Goal: Information Seeking & Learning: Learn about a topic

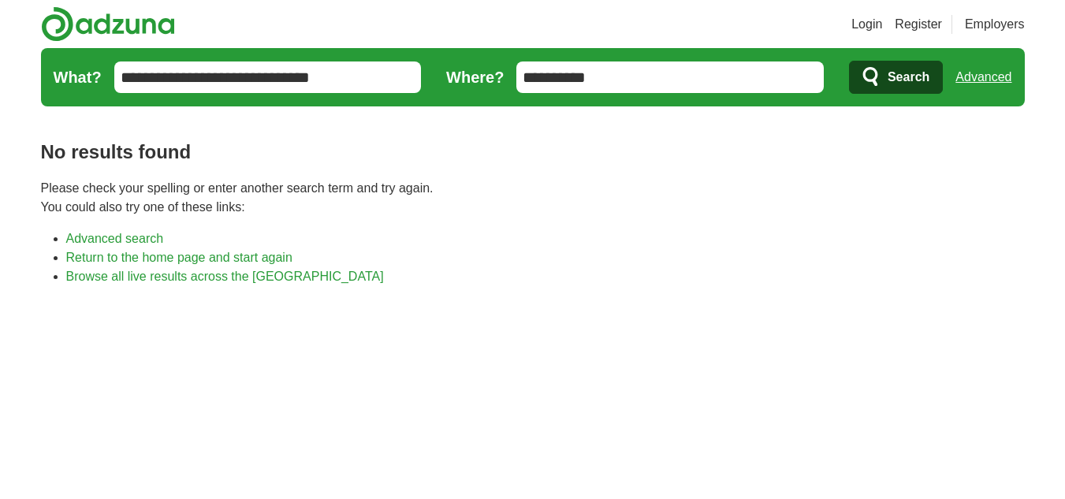
click at [366, 75] on input "**********" at bounding box center [267, 77] width 307 height 32
type input "*"
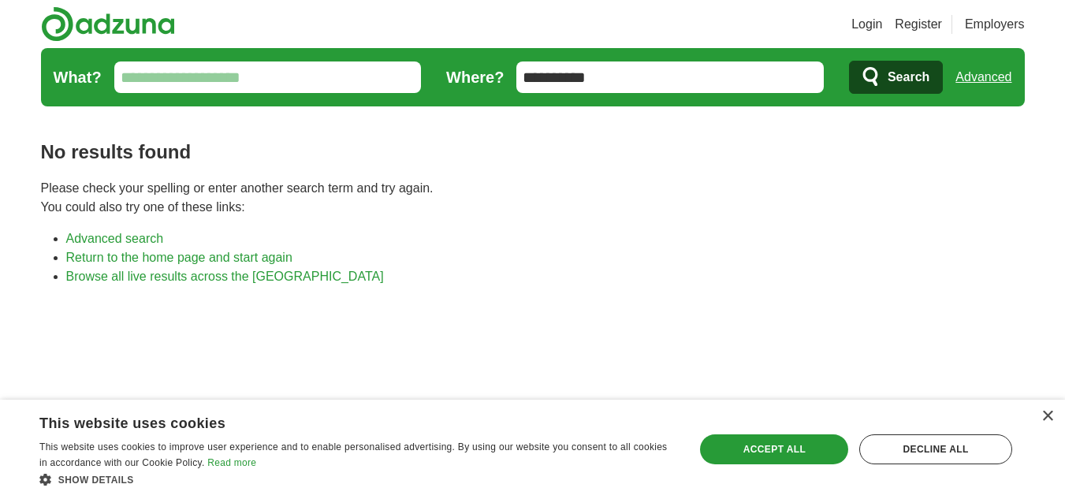
click at [891, 91] on span "Search" at bounding box center [908, 77] width 42 height 32
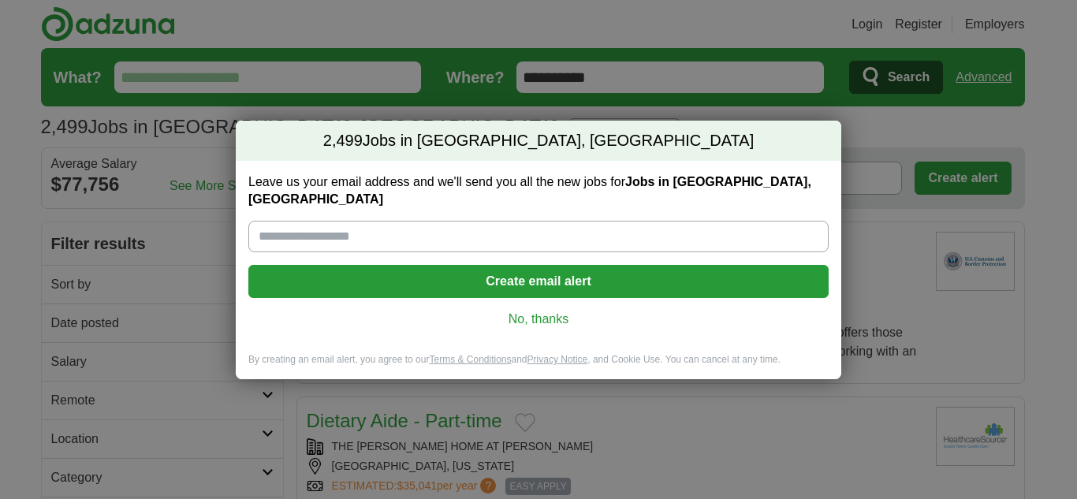
click at [564, 311] on link "No, thanks" at bounding box center [538, 319] width 555 height 17
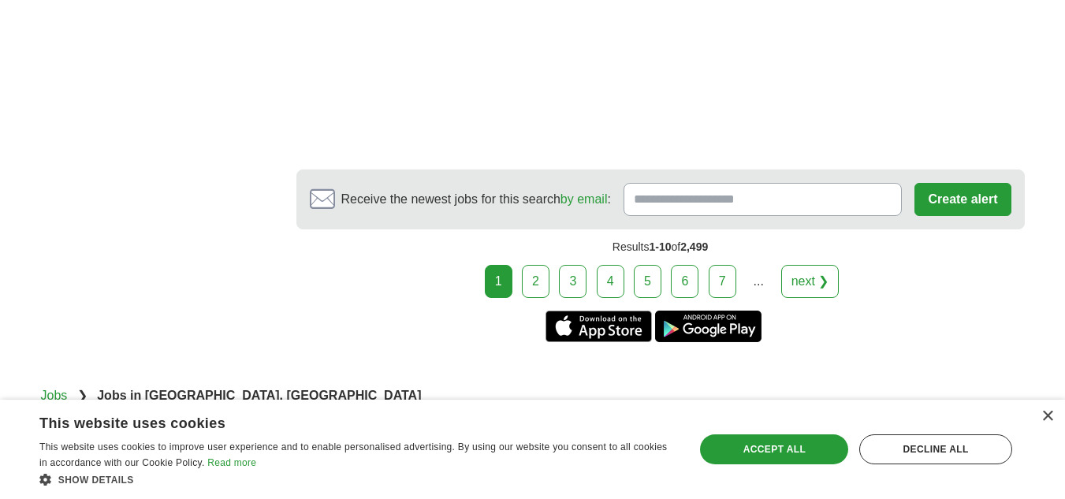
scroll to position [2963, 0]
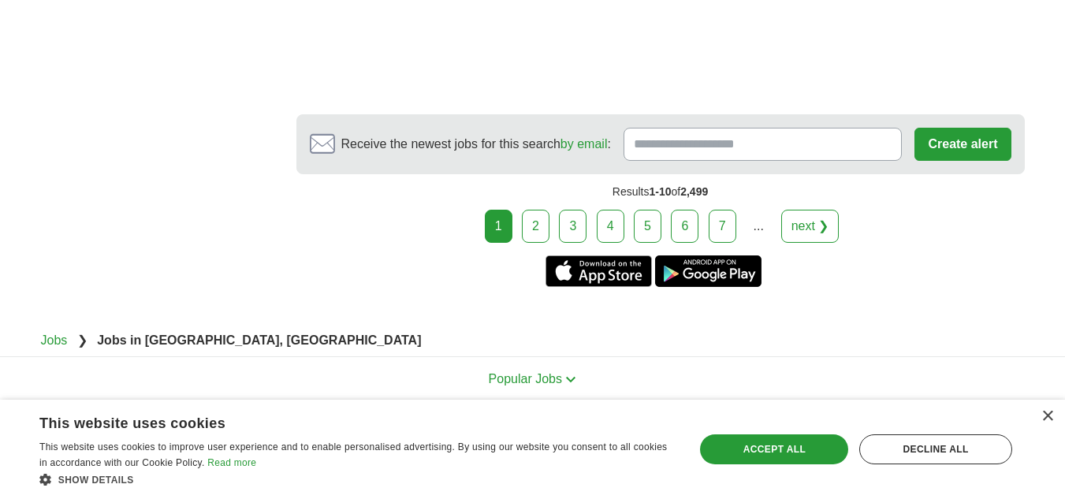
click at [825, 229] on link "next ❯" at bounding box center [810, 226] width 58 height 33
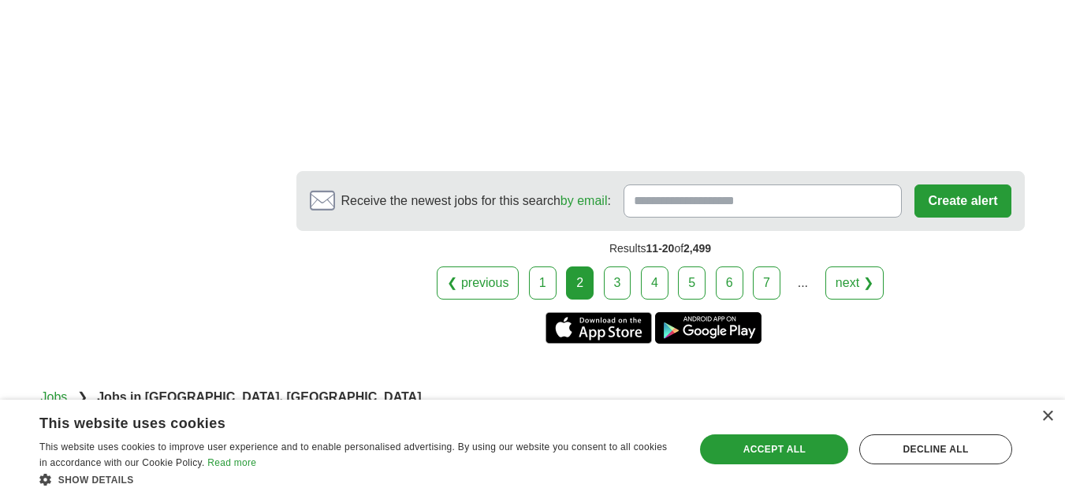
scroll to position [2711, 0]
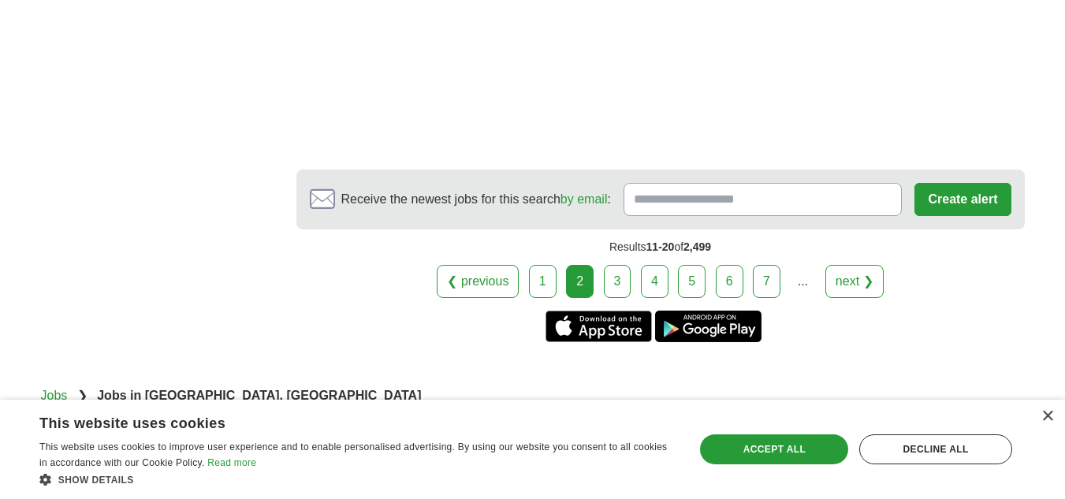
click at [851, 275] on link "next ❯" at bounding box center [854, 281] width 58 height 33
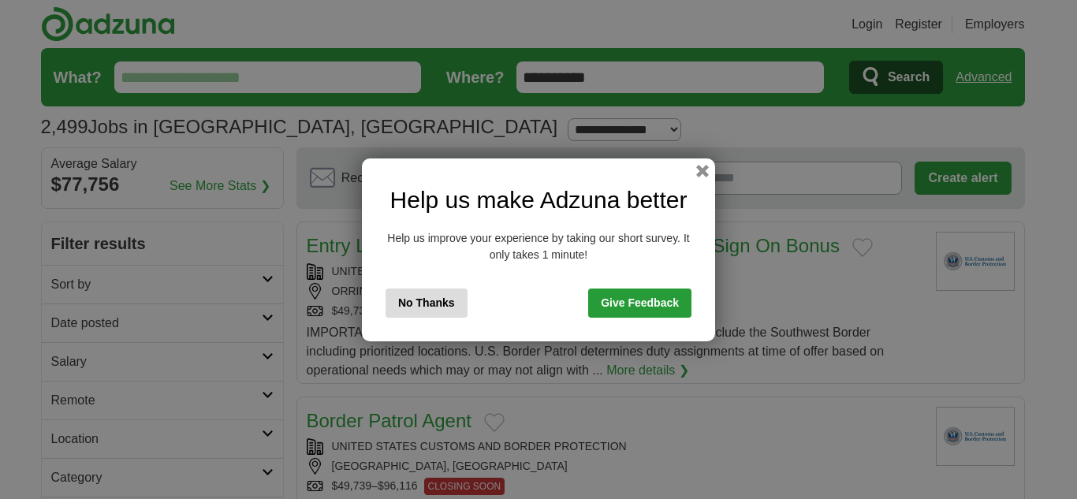
click at [701, 181] on div "Help us make Adzuna better Help us improve your experience by taking our short …" at bounding box center [538, 249] width 353 height 183
click at [401, 310] on button "No Thanks" at bounding box center [426, 302] width 82 height 29
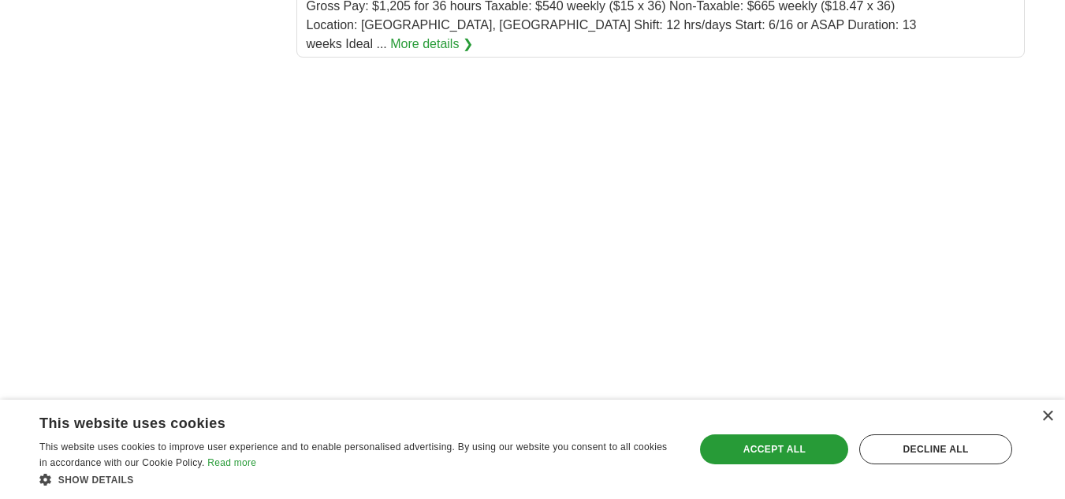
scroll to position [2333, 0]
